Goal: Task Accomplishment & Management: Complete application form

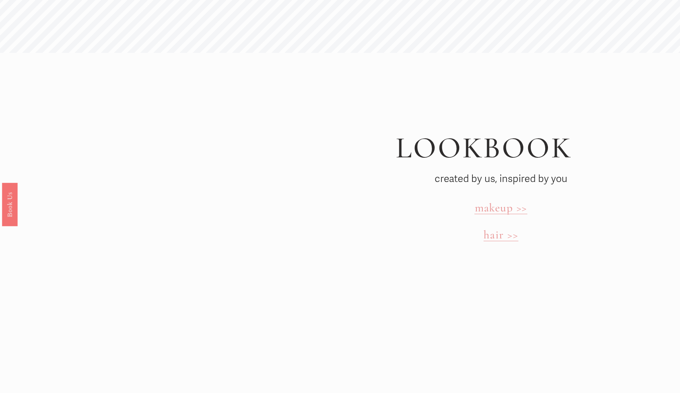
scroll to position [2471, 0]
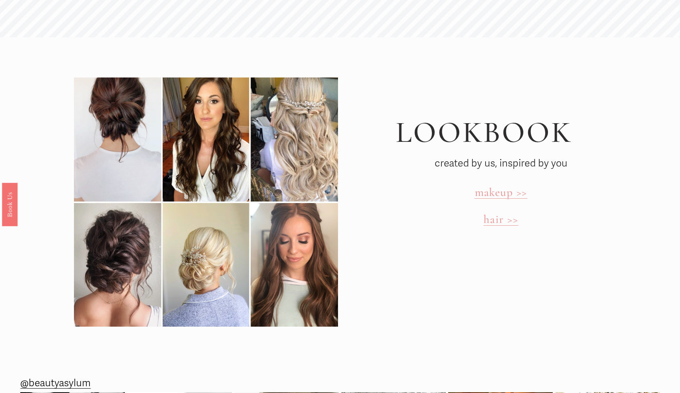
click at [504, 185] on span "makeup >>" at bounding box center [501, 192] width 53 height 14
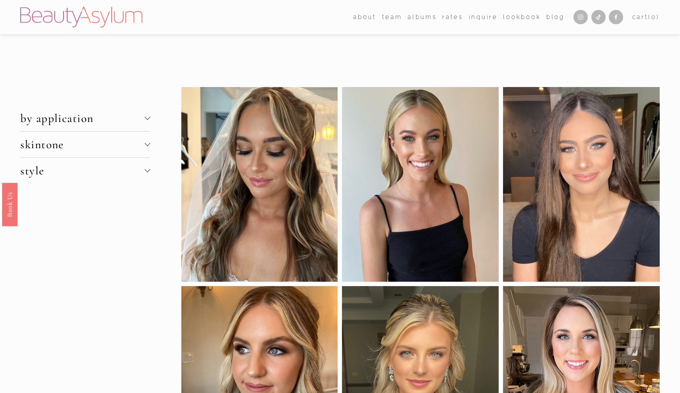
click at [142, 142] on span "skintone" at bounding box center [82, 145] width 124 height 14
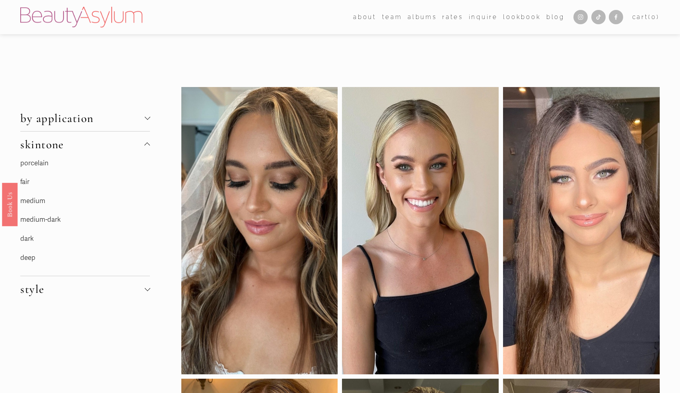
click at [124, 111] on span "by application" at bounding box center [82, 118] width 124 height 14
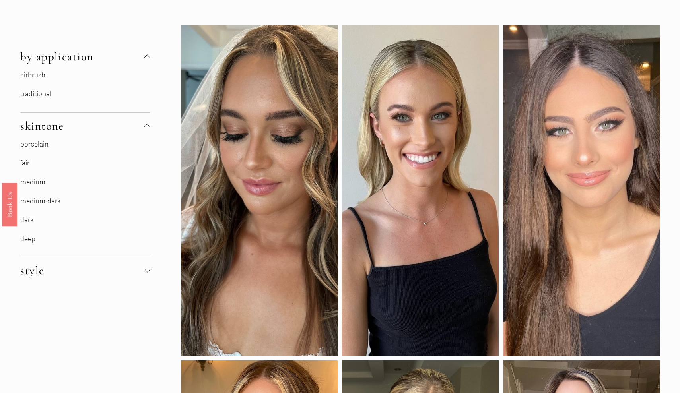
scroll to position [63, 0]
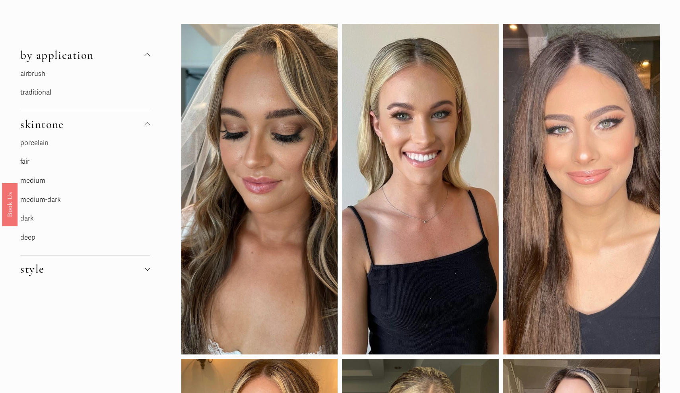
click at [109, 264] on span "style" at bounding box center [82, 269] width 124 height 14
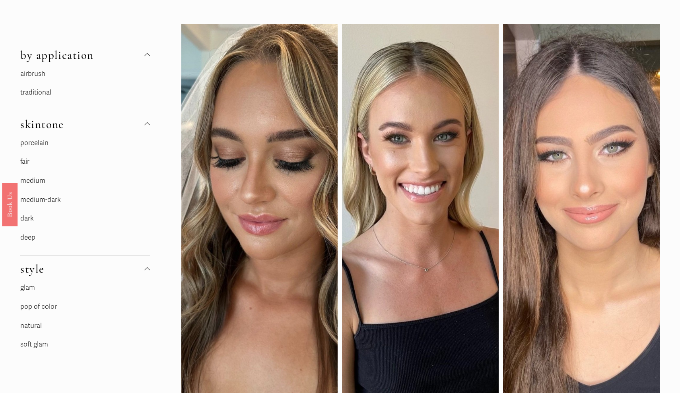
click at [46, 140] on link "porcelain" at bounding box center [34, 143] width 28 height 8
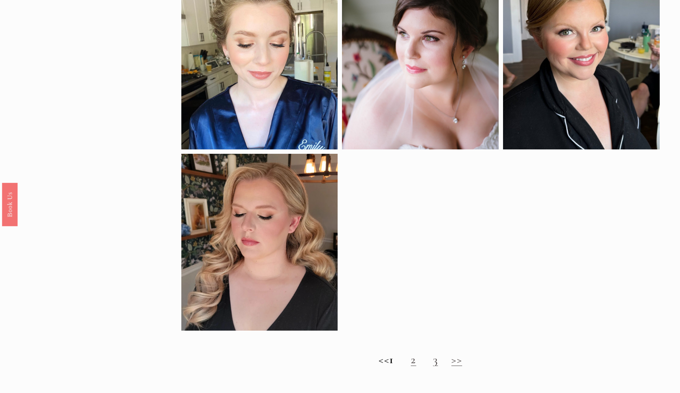
scroll to position [479, 0]
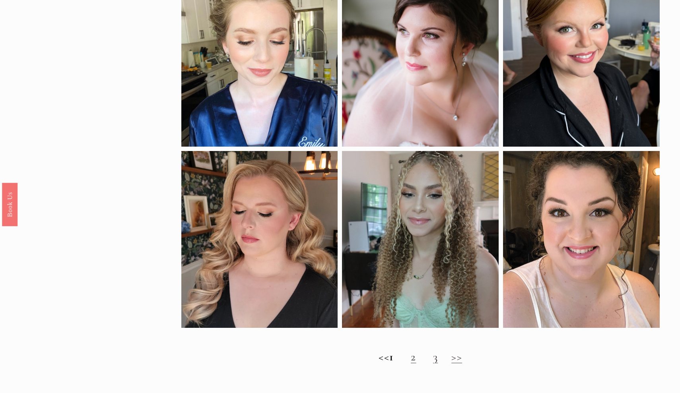
click at [416, 359] on link "2" at bounding box center [413, 357] width 5 height 14
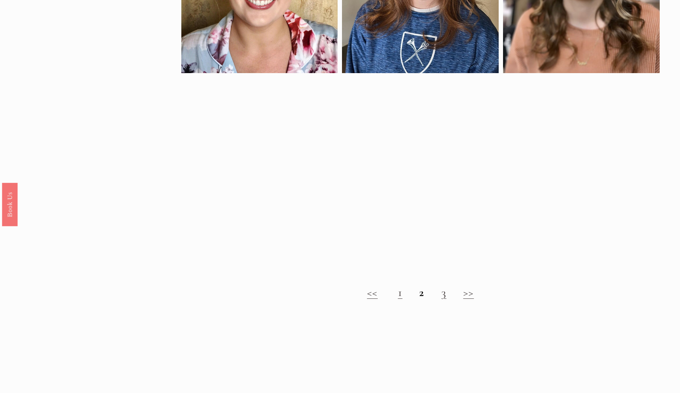
scroll to position [536, 0]
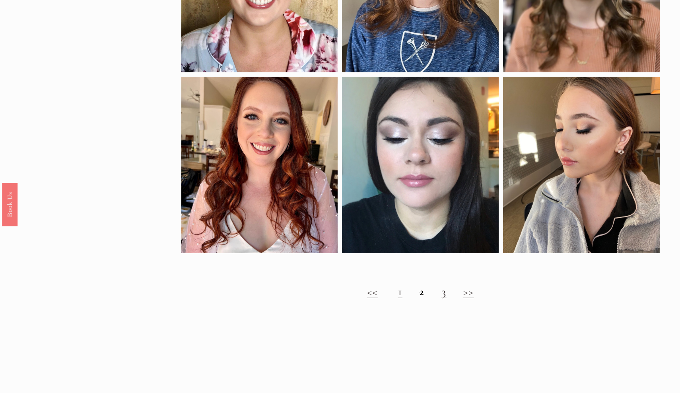
click at [444, 298] on link "3" at bounding box center [444, 292] width 5 height 14
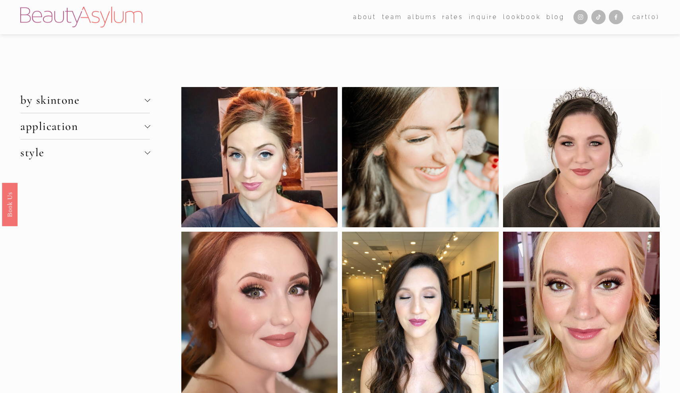
click at [51, 136] on button "application" at bounding box center [85, 126] width 130 height 26
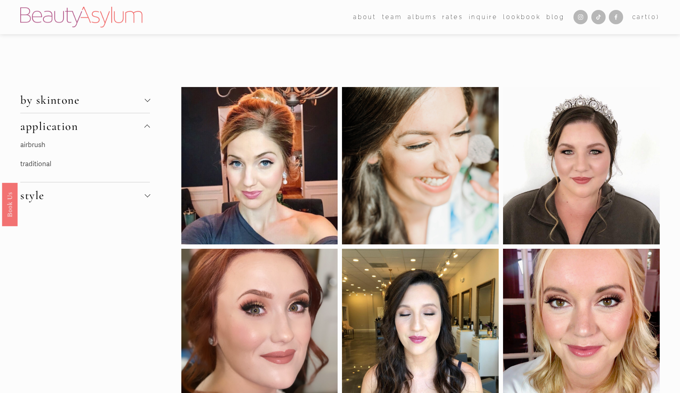
click at [73, 101] on span "by skintone" at bounding box center [82, 100] width 124 height 14
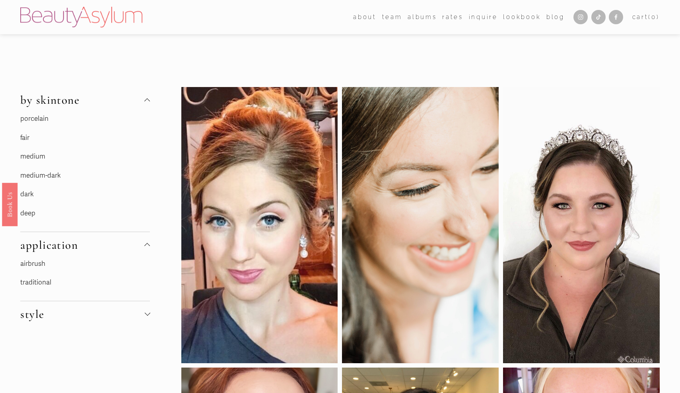
click at [29, 135] on link "fair" at bounding box center [24, 138] width 9 height 8
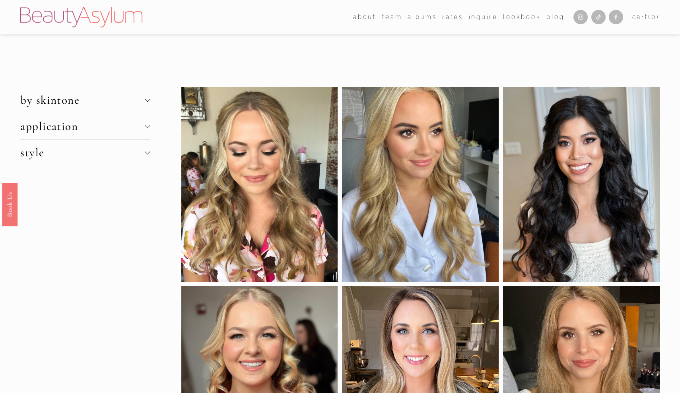
click at [450, 21] on link "Rates" at bounding box center [452, 17] width 21 height 12
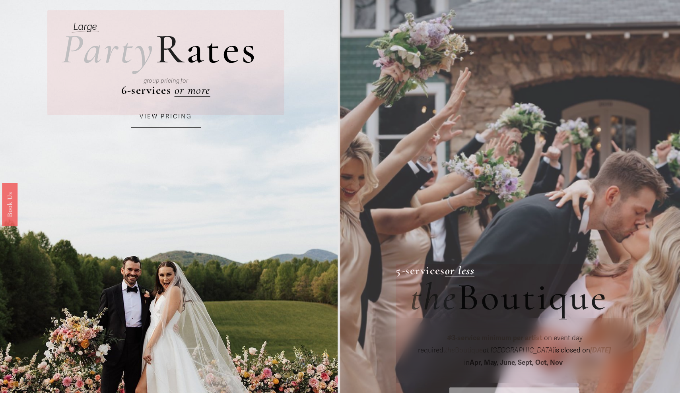
scroll to position [70, 0]
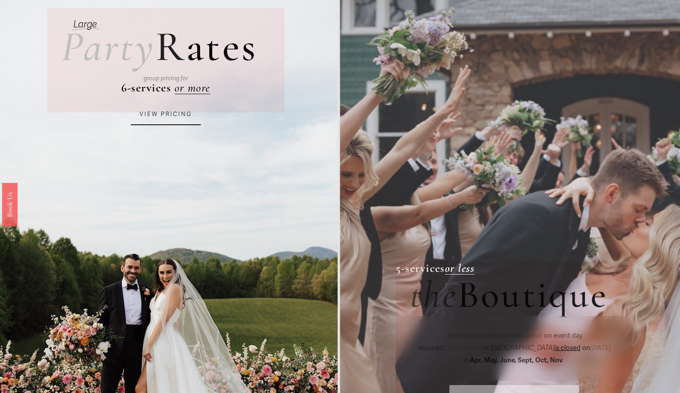
click at [173, 119] on link "VIEW PRICING" at bounding box center [166, 114] width 70 height 21
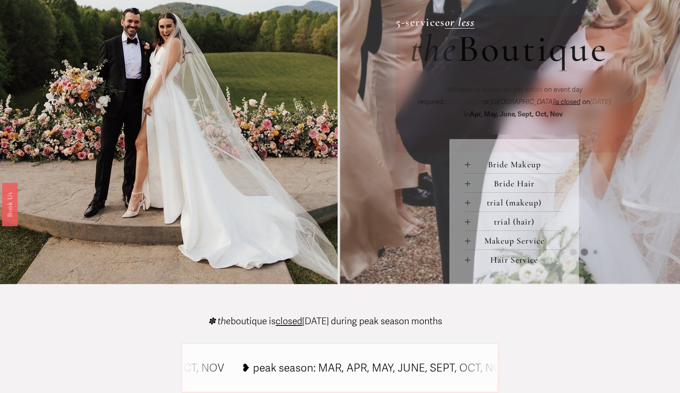
scroll to position [320, 0]
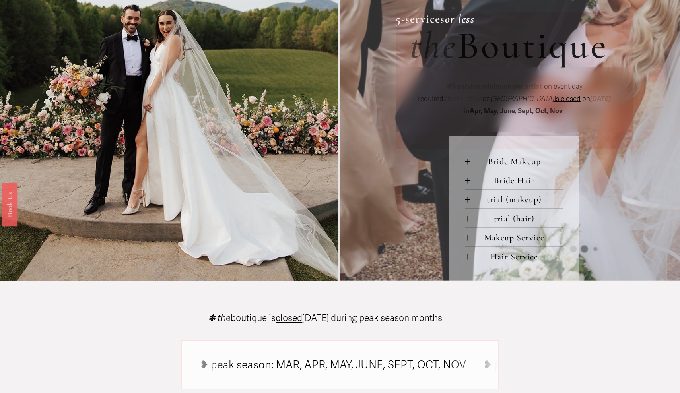
click at [512, 201] on span "trial (makeup)" at bounding box center [517, 200] width 93 height 10
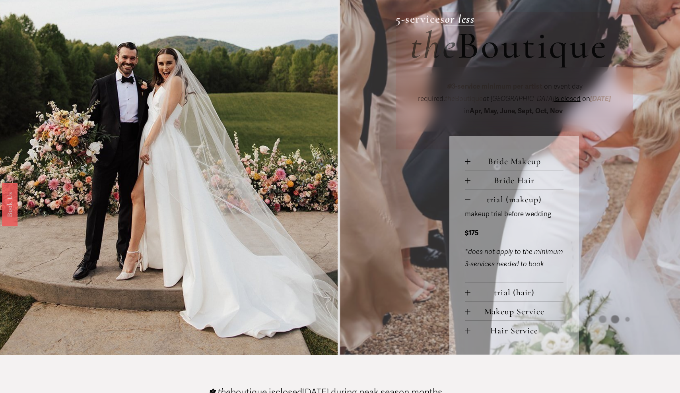
click at [500, 293] on span "trial (hair)" at bounding box center [517, 293] width 93 height 10
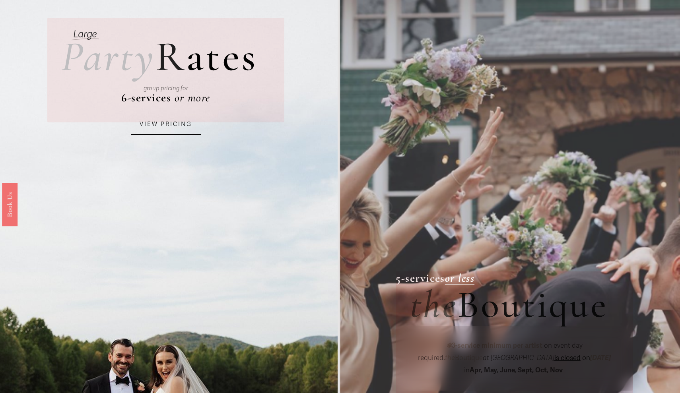
scroll to position [30, 0]
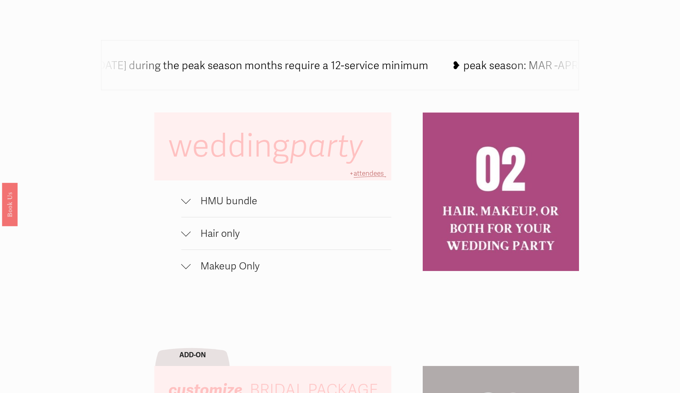
scroll to position [493, 0]
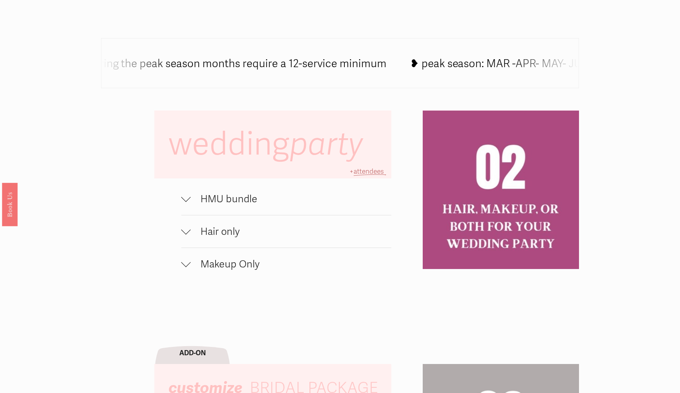
click at [219, 202] on span "HMU bundle" at bounding box center [291, 199] width 200 height 12
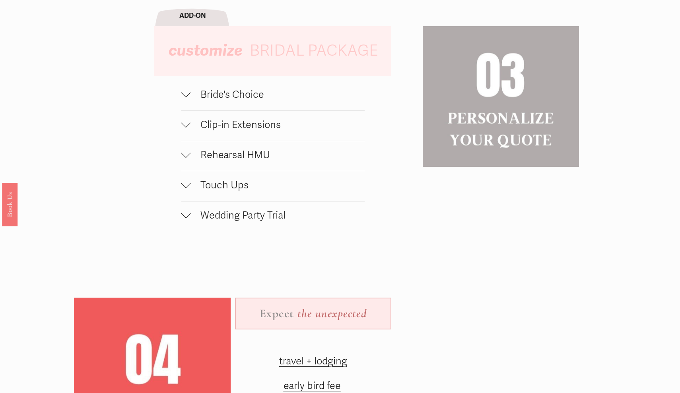
scroll to position [846, 0]
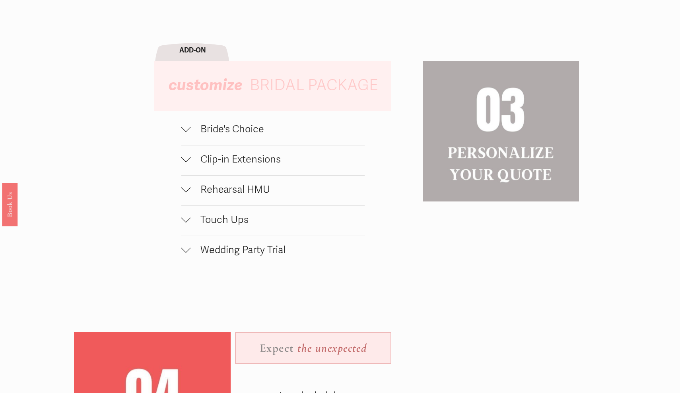
click at [186, 129] on div at bounding box center [186, 128] width 10 height 10
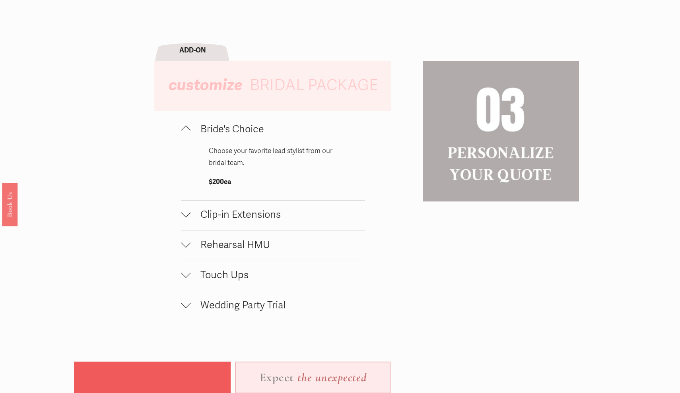
click at [185, 211] on div at bounding box center [186, 213] width 10 height 10
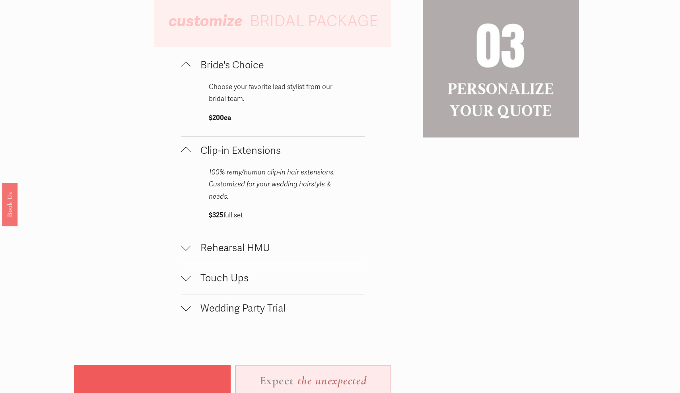
scroll to position [916, 0]
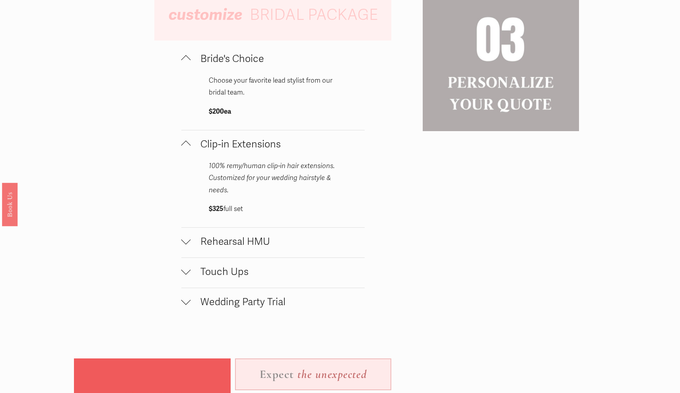
click at [188, 240] on div at bounding box center [186, 240] width 10 height 10
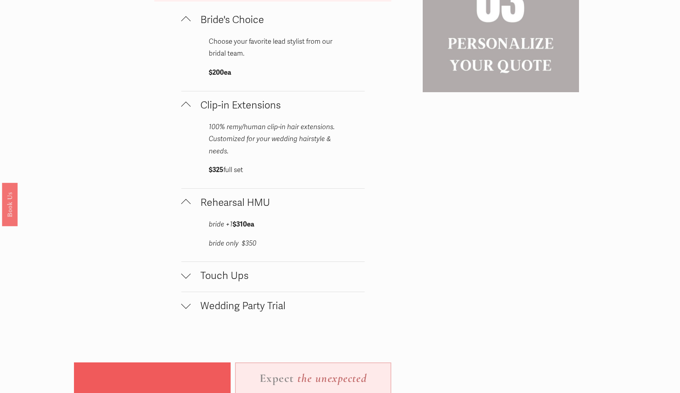
scroll to position [972, 0]
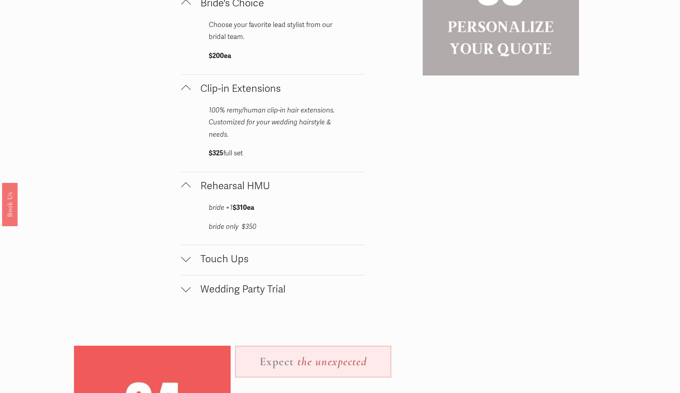
click at [188, 258] on div at bounding box center [186, 260] width 10 height 10
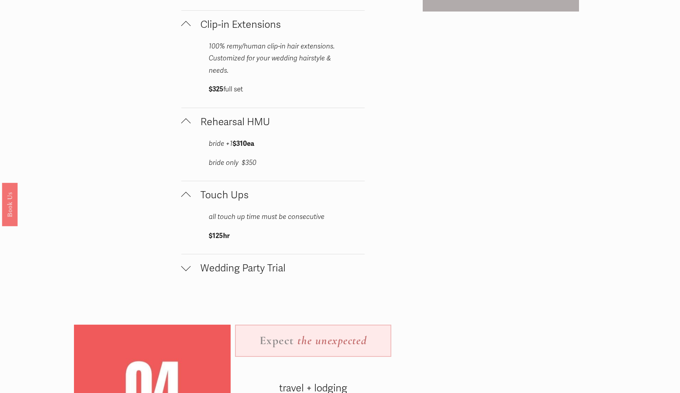
scroll to position [1041, 0]
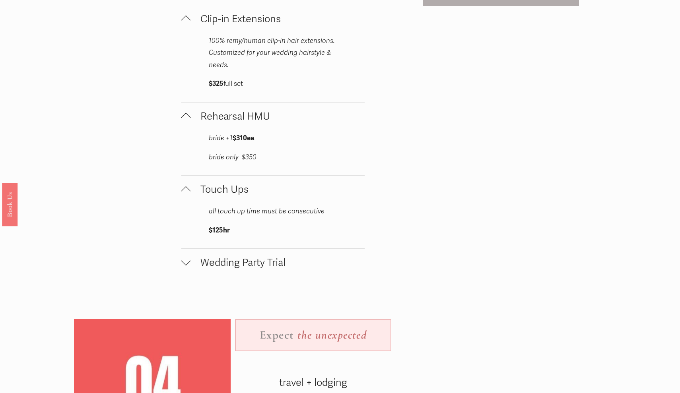
click at [187, 261] on div at bounding box center [186, 262] width 10 height 10
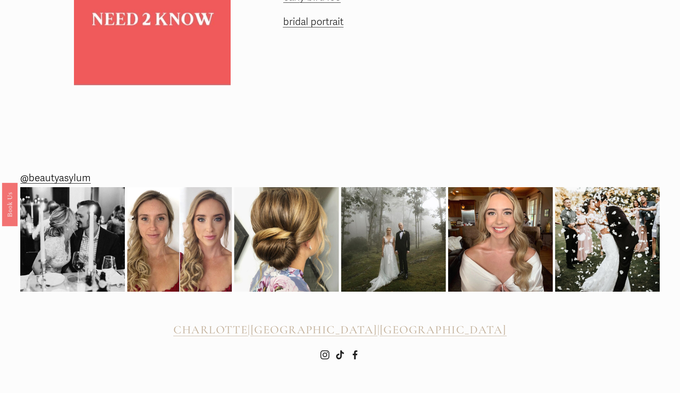
scroll to position [1519, 0]
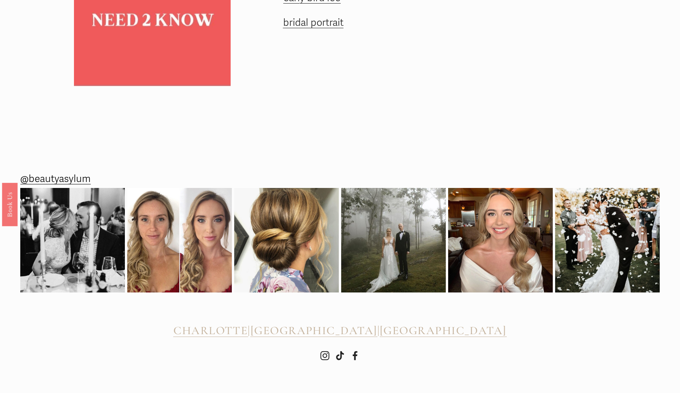
click at [248, 326] on span "CHARLOTTE" at bounding box center [210, 331] width 74 height 14
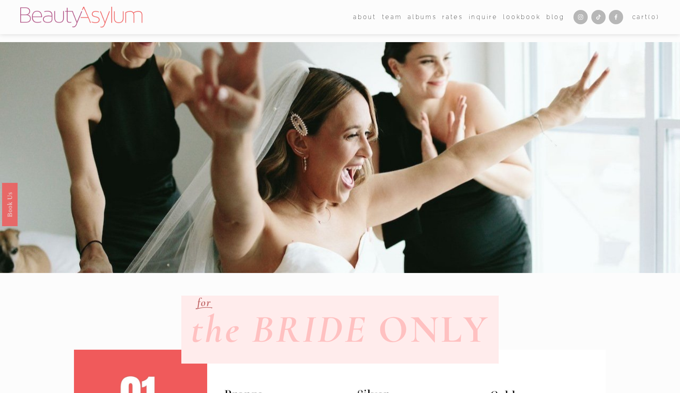
scroll to position [0, 0]
click at [476, 18] on link "Inquire" at bounding box center [483, 17] width 29 height 12
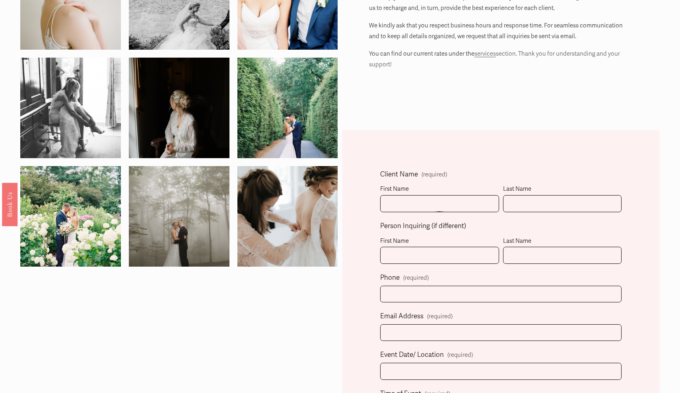
scroll to position [95, 0]
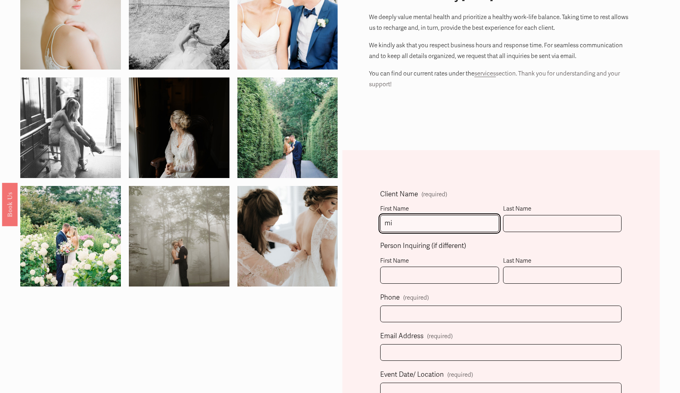
type input "m"
type input "Michelle"
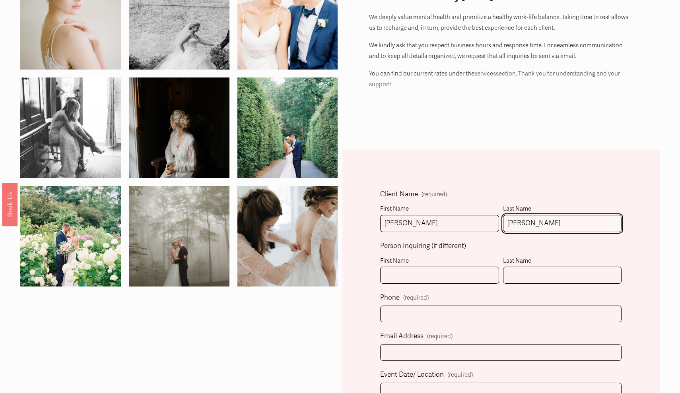
type input "Lee"
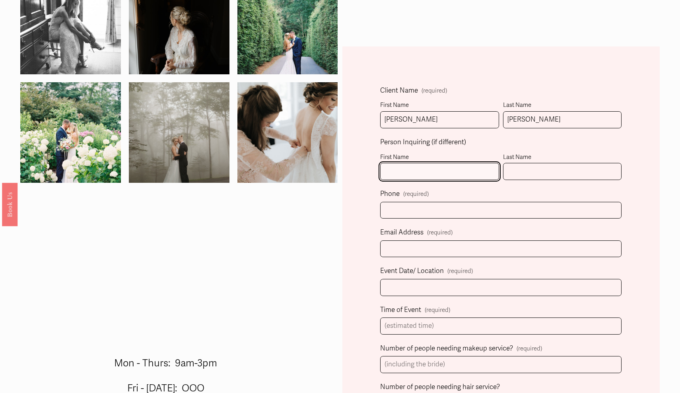
scroll to position [200, 0]
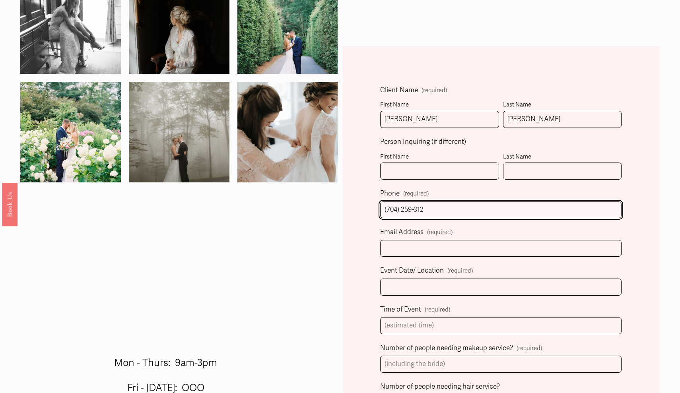
type input "(704) 259-3129"
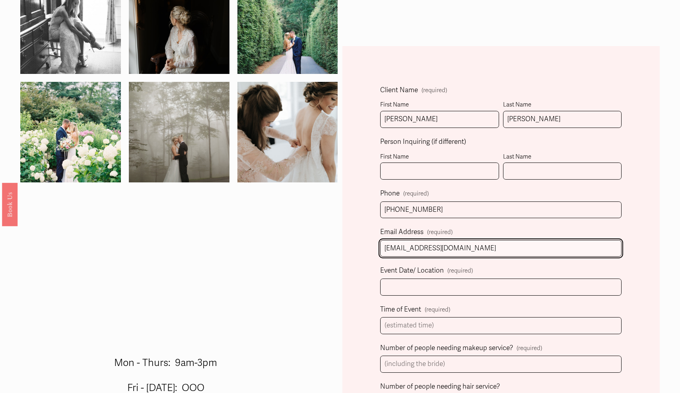
type input "minnie4joy@yahoo.com"
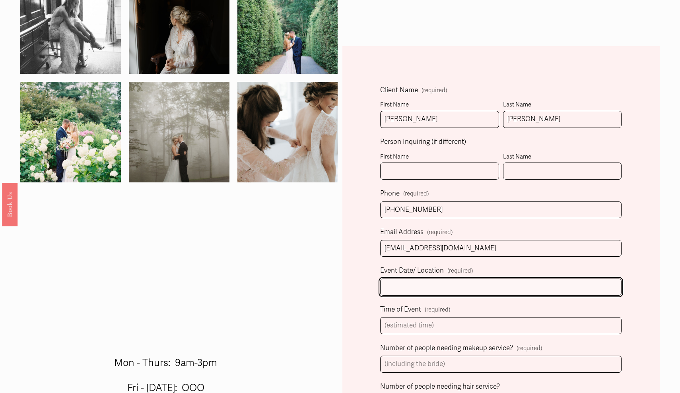
click at [422, 291] on input "Event Date/ Location (required)" at bounding box center [500, 287] width 241 height 17
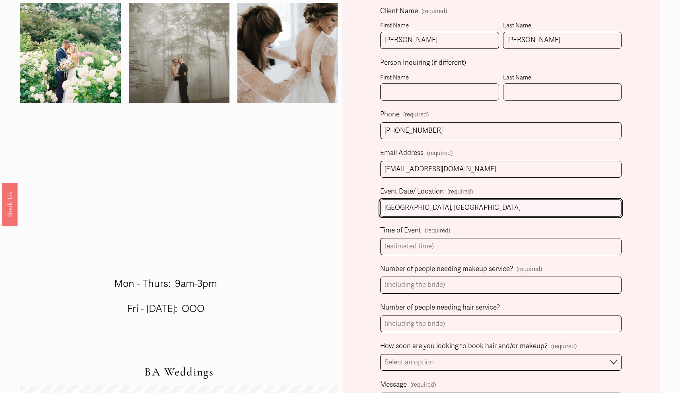
scroll to position [280, 0]
type input "Shelby, NC"
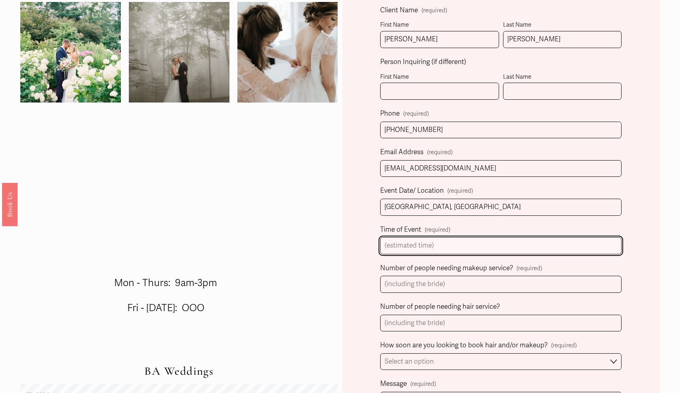
click at [429, 243] on input "Time of Event (required)" at bounding box center [500, 245] width 241 height 17
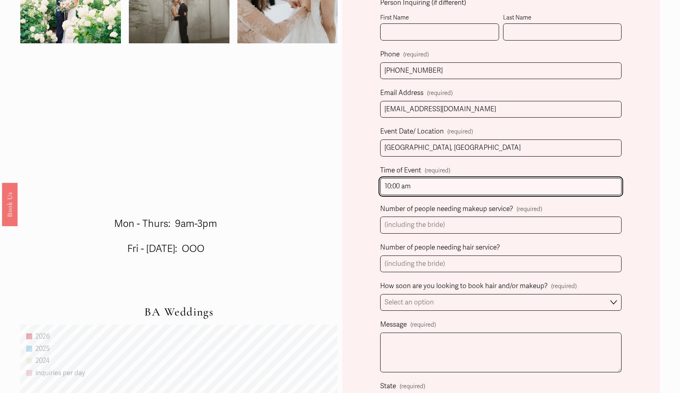
scroll to position [341, 0]
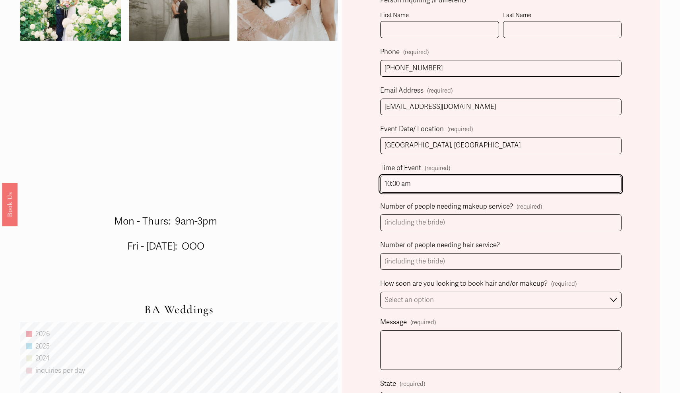
type input "10:00 am"
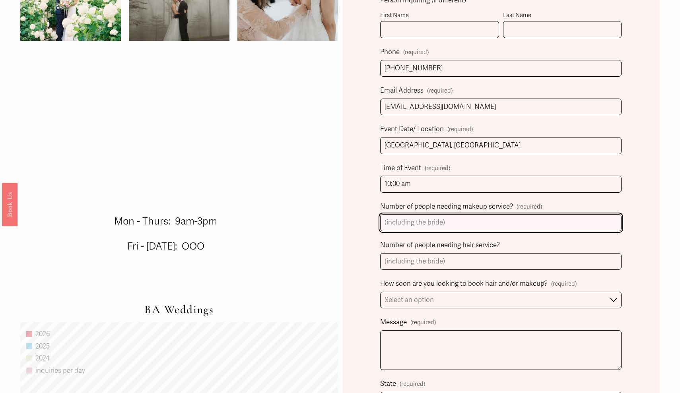
click at [437, 229] on input "Number of people needing makeup service? (required)" at bounding box center [500, 222] width 241 height 17
type input "5"
type input "-"
type input "4"
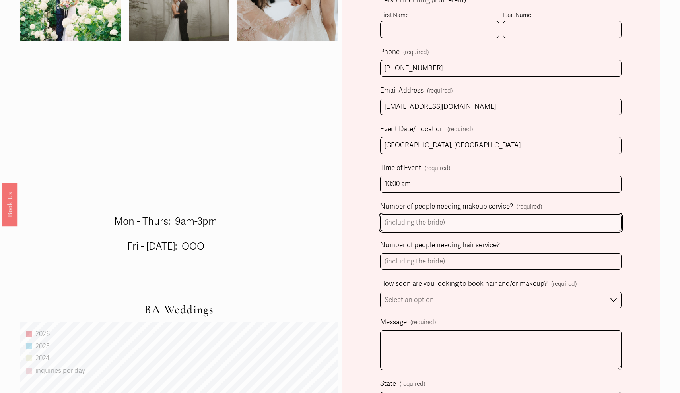
type input "4"
type input "5"
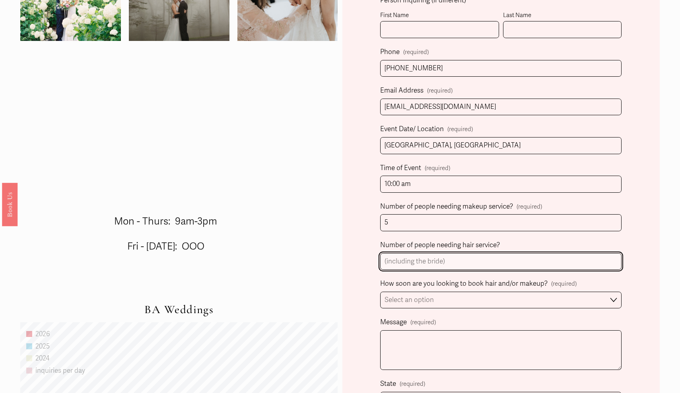
click at [407, 260] on input "Number of people needing hair service?" at bounding box center [500, 261] width 241 height 17
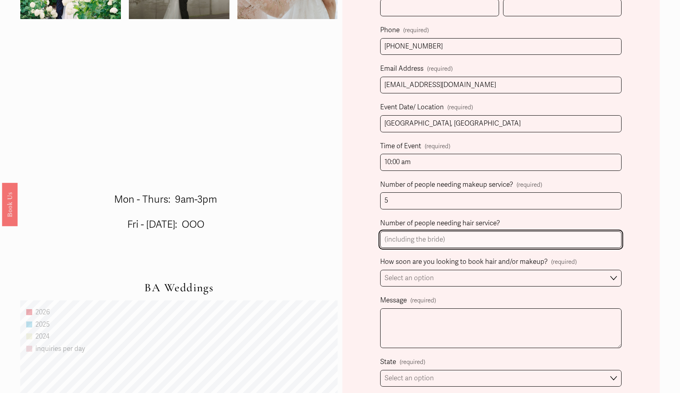
scroll to position [356, 0]
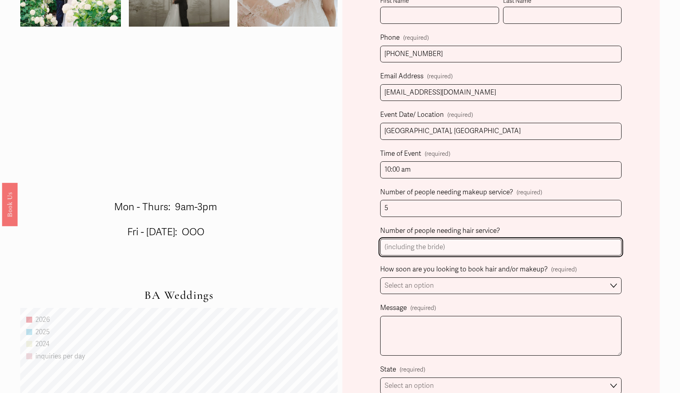
type input "4"
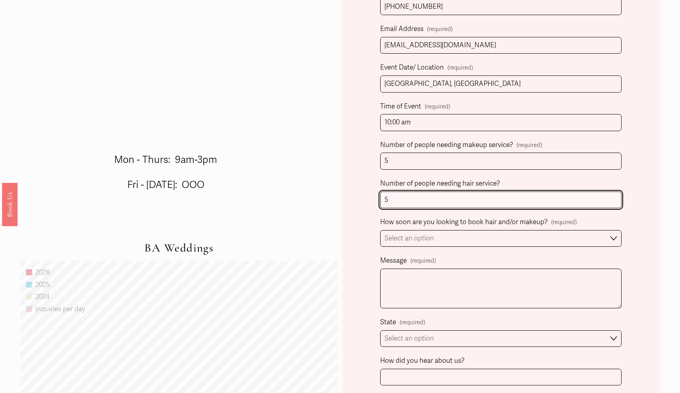
scroll to position [403, 0]
type input "5"
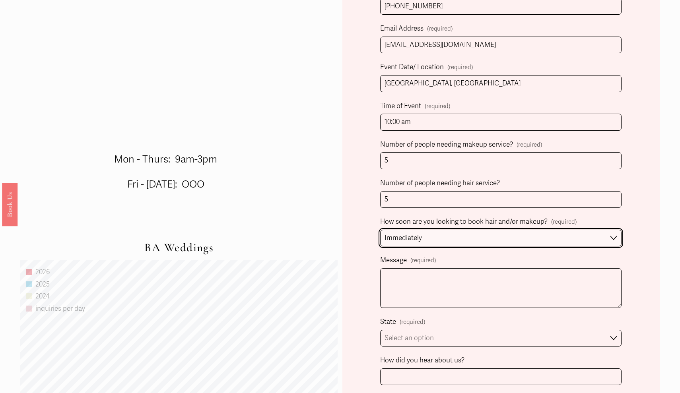
select select "1-2 weeks"
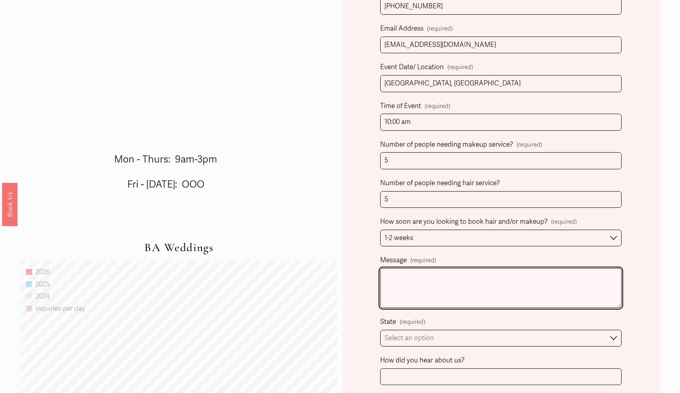
click at [451, 272] on textarea "Message (required)" at bounding box center [500, 289] width 241 height 40
type textarea "I"
type textarea "F"
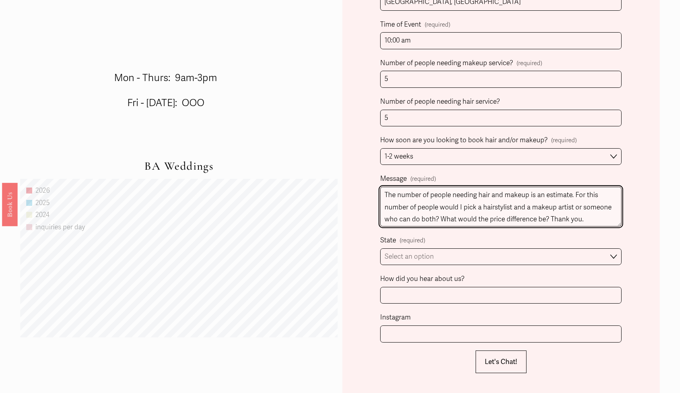
scroll to position [488, 0]
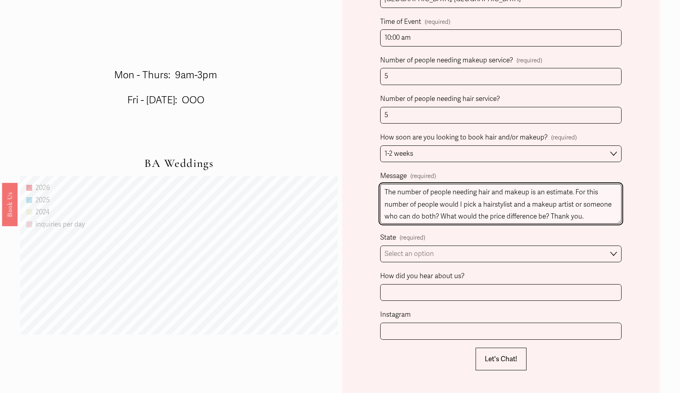
type textarea "The number of people needing hair and makeup is an estimate. For this number of…"
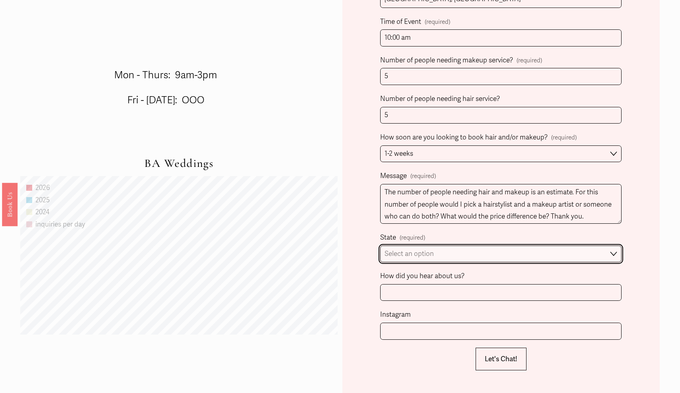
select select "Charlotte, NC"
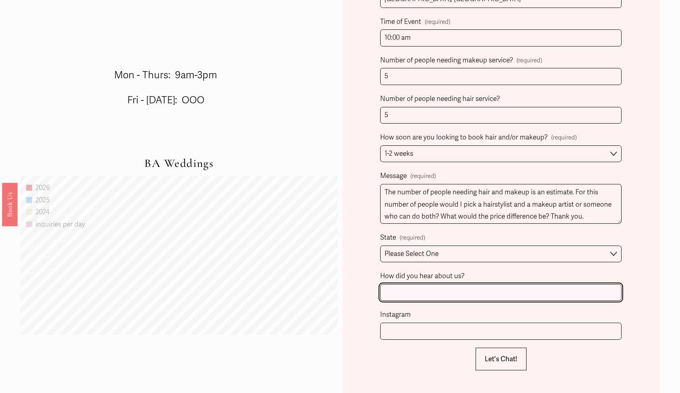
click at [456, 293] on input "How did you hear about us?" at bounding box center [500, 292] width 241 height 17
type input "WeddingWire.com"
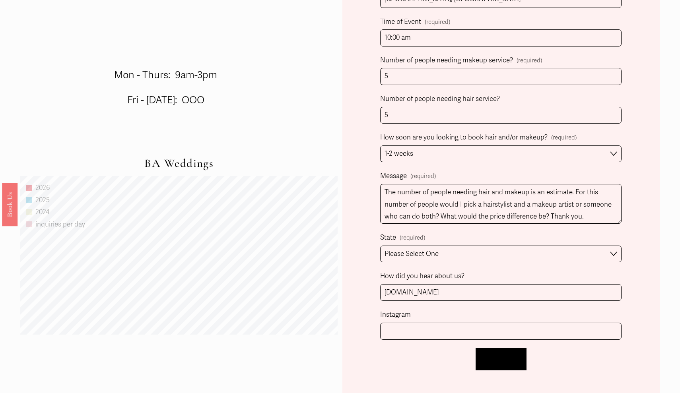
click at [484, 353] on button "Let's Chat! Let's Chat!" at bounding box center [501, 359] width 51 height 23
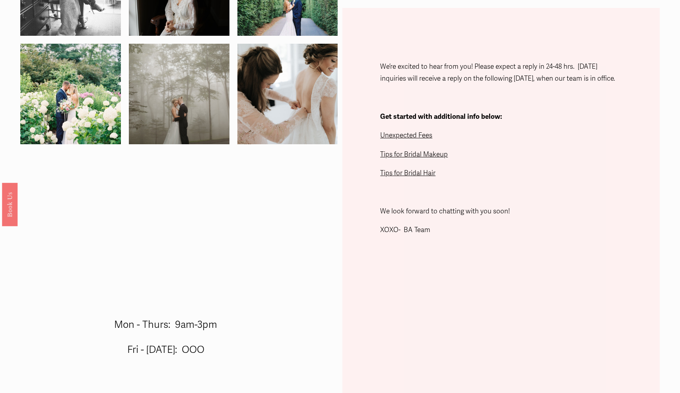
scroll to position [192, 0]
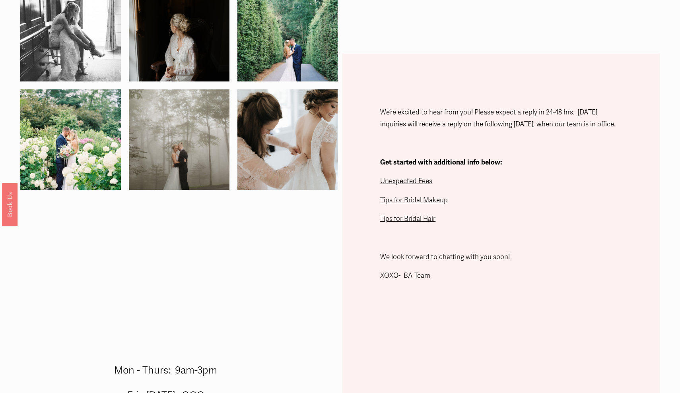
click at [399, 184] on span "Unexpected Fees" at bounding box center [406, 181] width 52 height 8
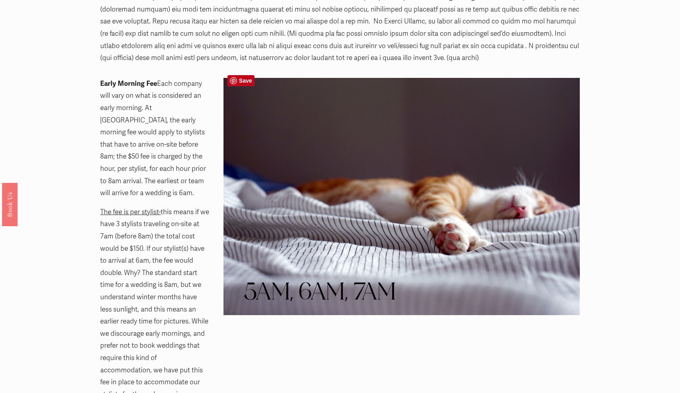
scroll to position [473, 0]
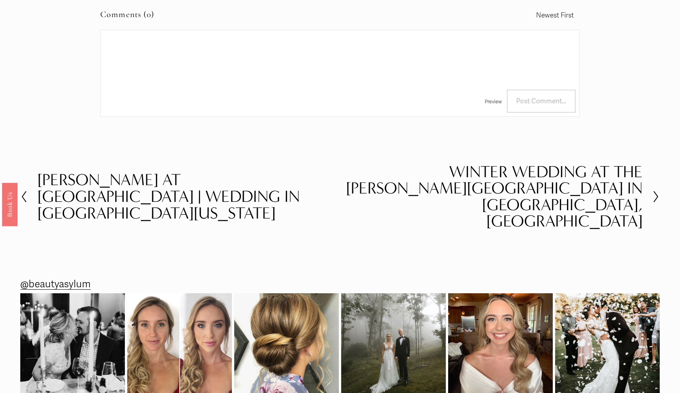
scroll to position [4039, 0]
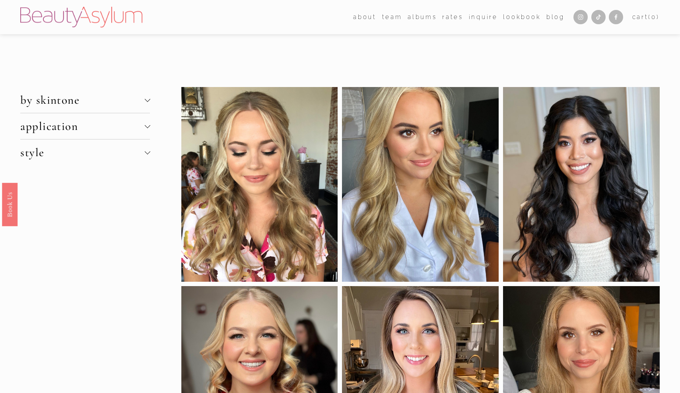
click at [0, 0] on link "Charlotte" at bounding box center [0, 0] width 0 height 0
click at [111, 15] on img at bounding box center [81, 17] width 122 height 21
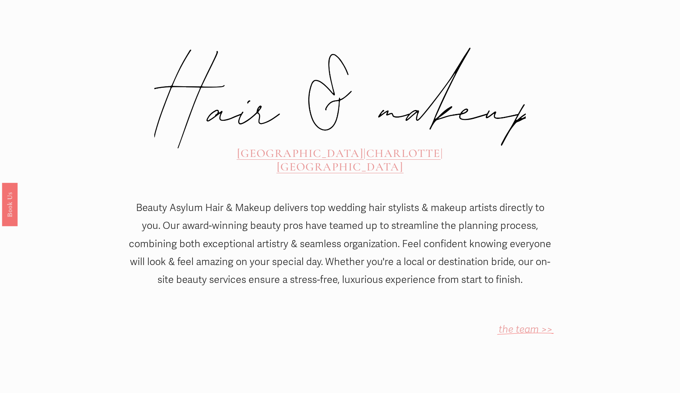
scroll to position [319, 0]
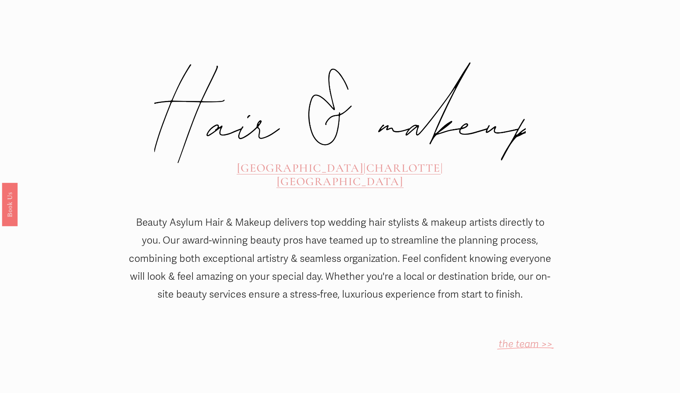
click at [366, 161] on span "CHARLOTTE" at bounding box center [403, 168] width 74 height 14
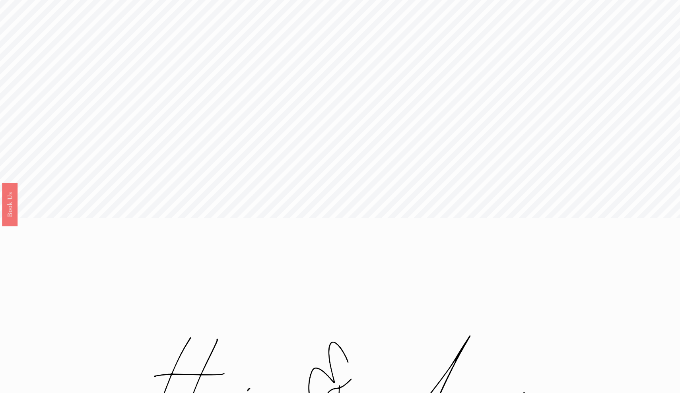
scroll to position [4, 0]
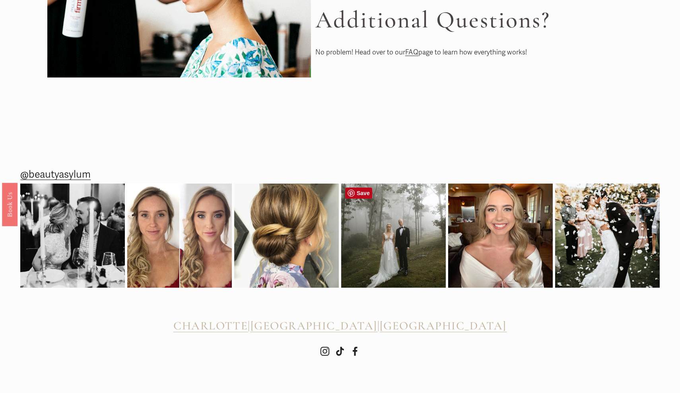
scroll to position [567, 0]
click at [413, 48] on link "FAQ" at bounding box center [411, 52] width 13 height 8
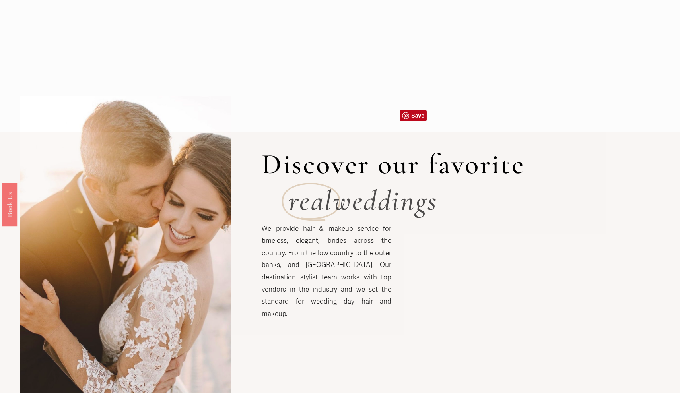
scroll to position [1235, 0]
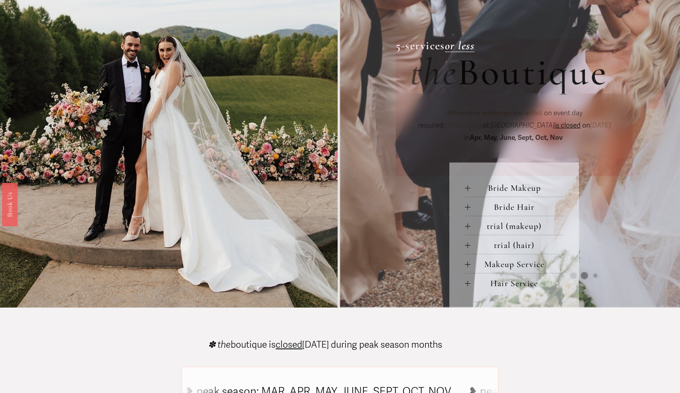
scroll to position [292, 0]
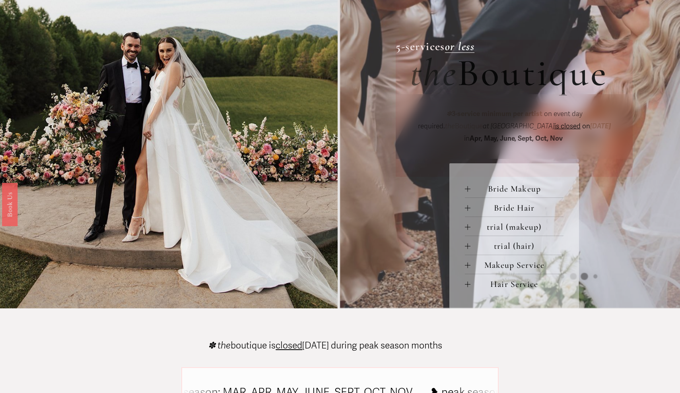
click at [469, 191] on button "Bride Makeup" at bounding box center [514, 188] width 99 height 19
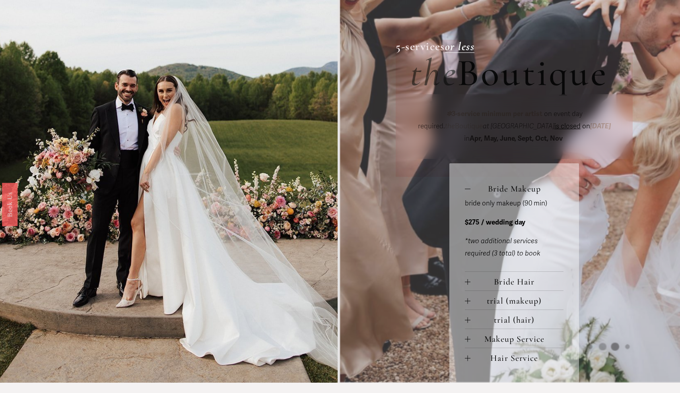
click at [467, 279] on div at bounding box center [468, 282] width 6 height 6
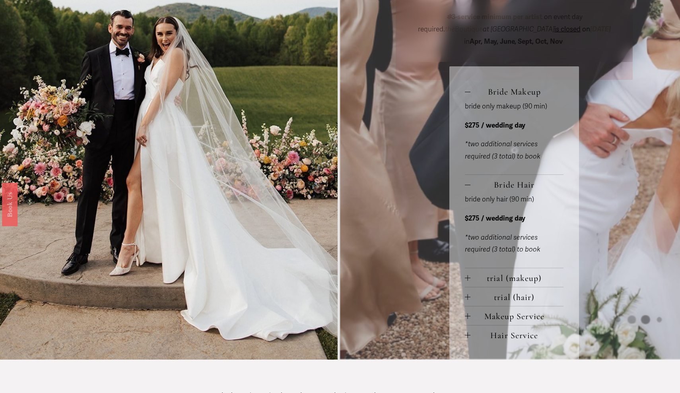
scroll to position [391, 0]
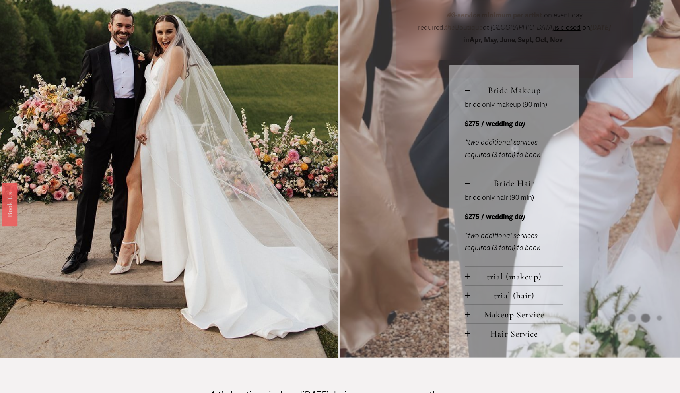
click at [475, 274] on span "trial (makeup)" at bounding box center [517, 277] width 93 height 10
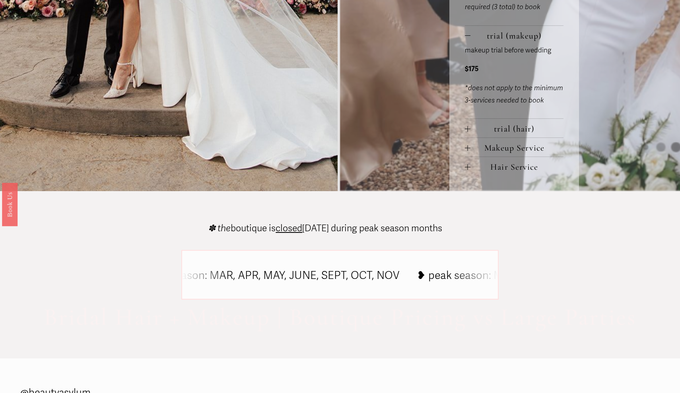
scroll to position [633, 0]
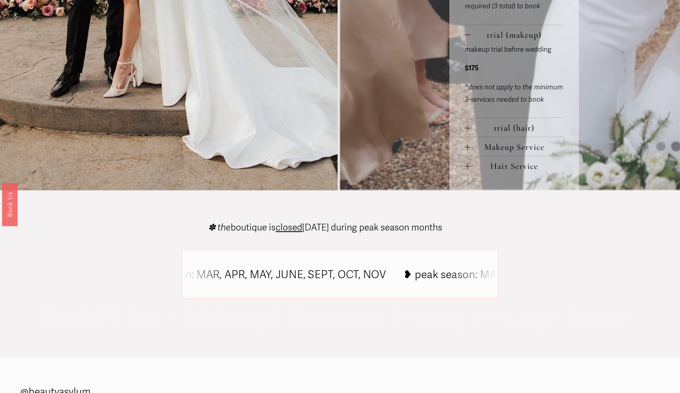
click at [467, 121] on button "trial (hair)" at bounding box center [514, 127] width 99 height 19
